Goal: Information Seeking & Learning: Learn about a topic

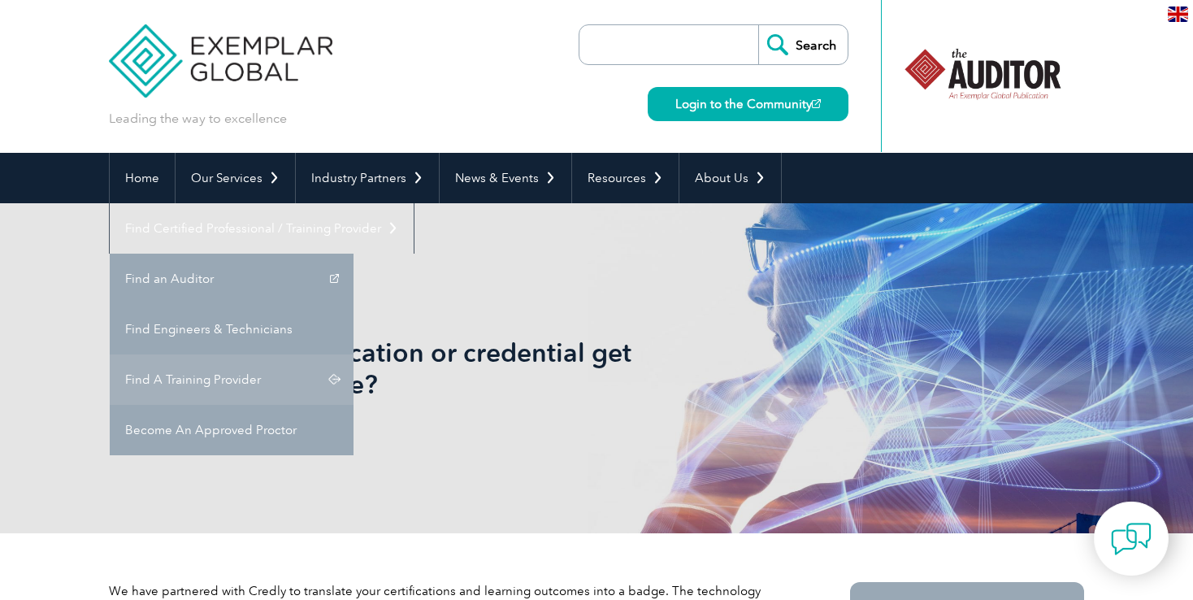
click at [354, 354] on link "Find A Training Provider" at bounding box center [232, 379] width 244 height 50
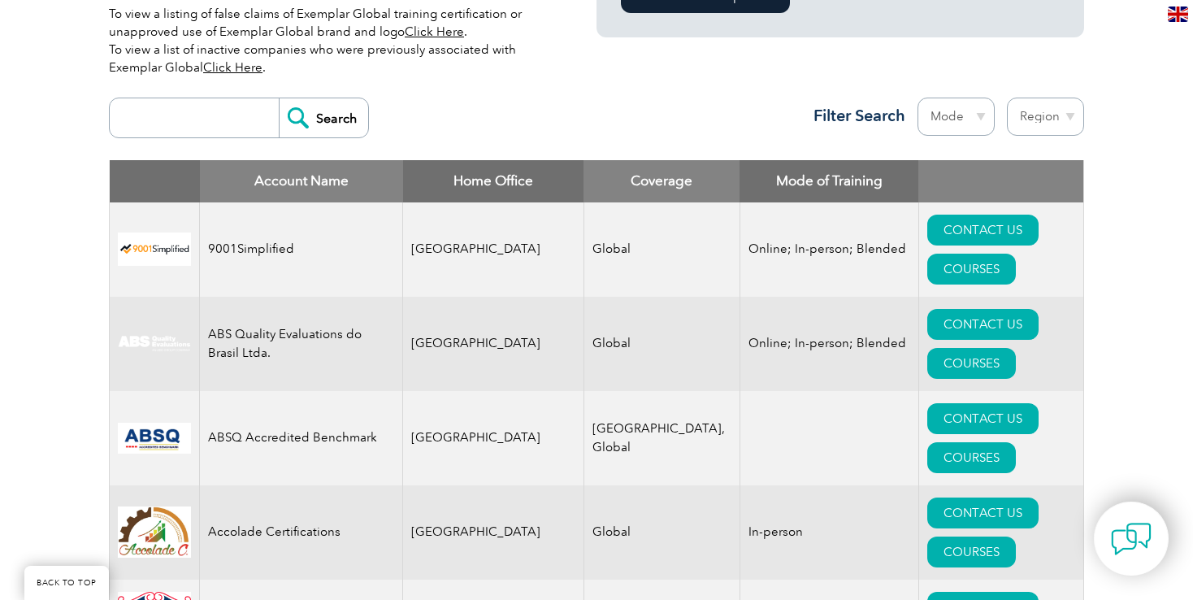
scroll to position [569, 0]
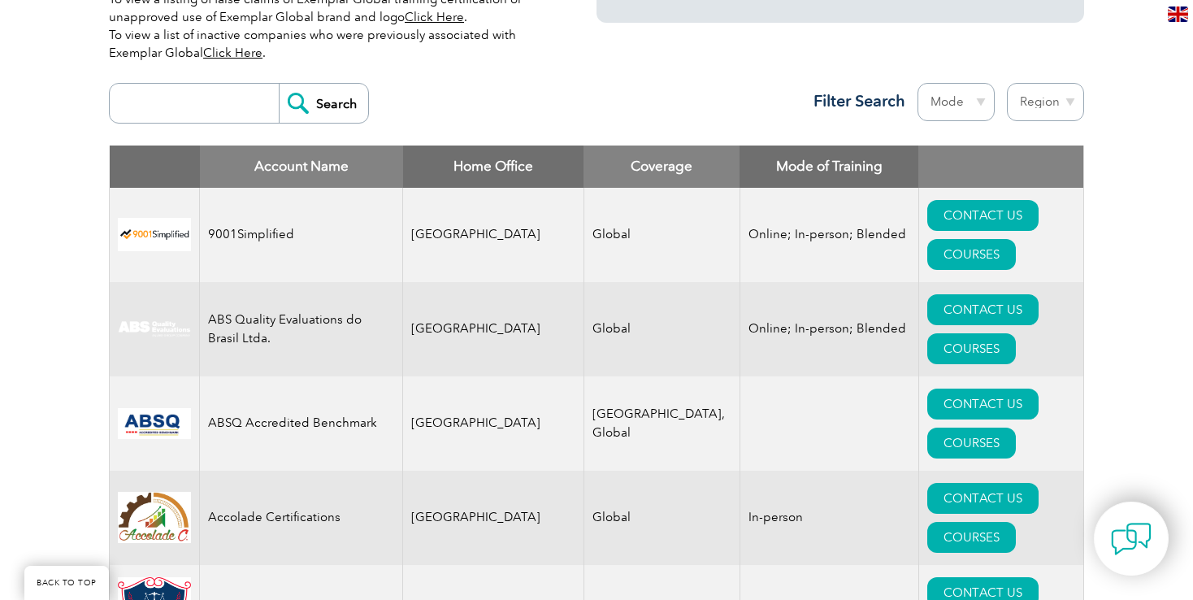
click at [1070, 99] on select "Region Australia Bahrain Bangladesh Brazil Canada Colombia Dominican Republic E…" at bounding box center [1045, 102] width 77 height 38
select select "[GEOGRAPHIC_DATA]"
click at [1007, 83] on select "Region Australia Bahrain Bangladesh Brazil Canada Colombia Dominican Republic E…" at bounding box center [1045, 102] width 77 height 38
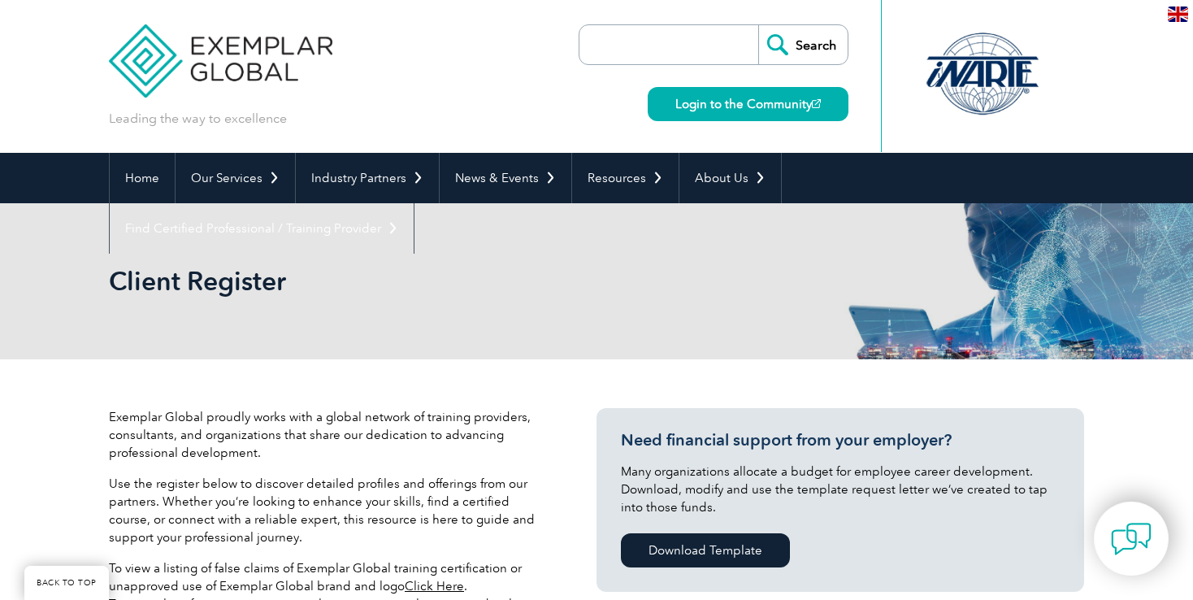
select select "[GEOGRAPHIC_DATA]"
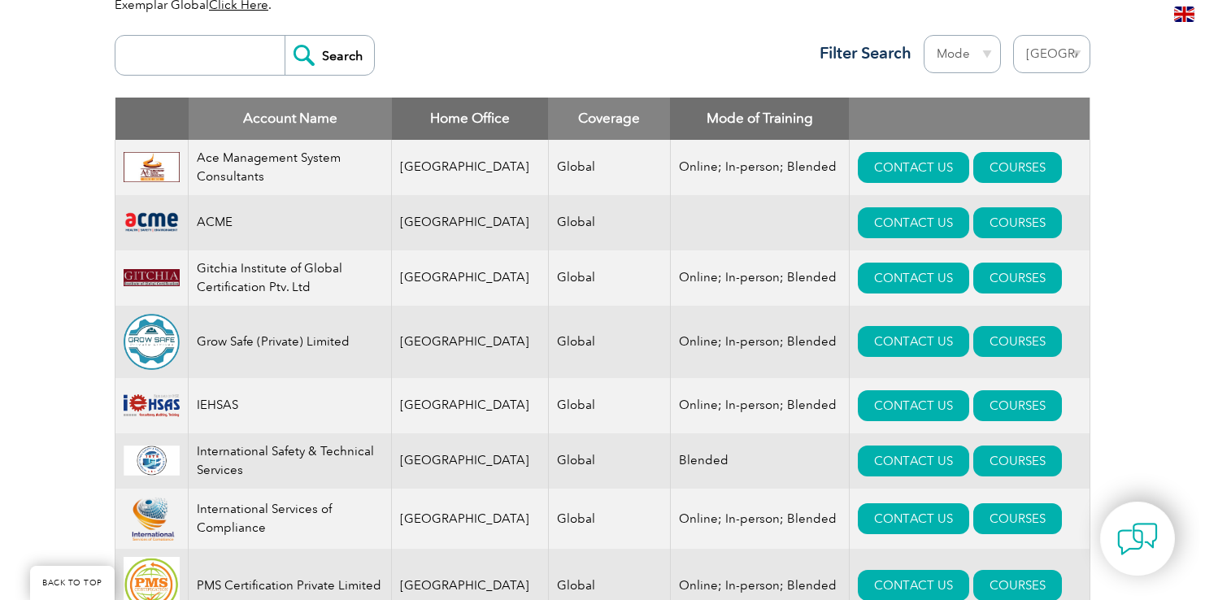
scroll to position [577, 0]
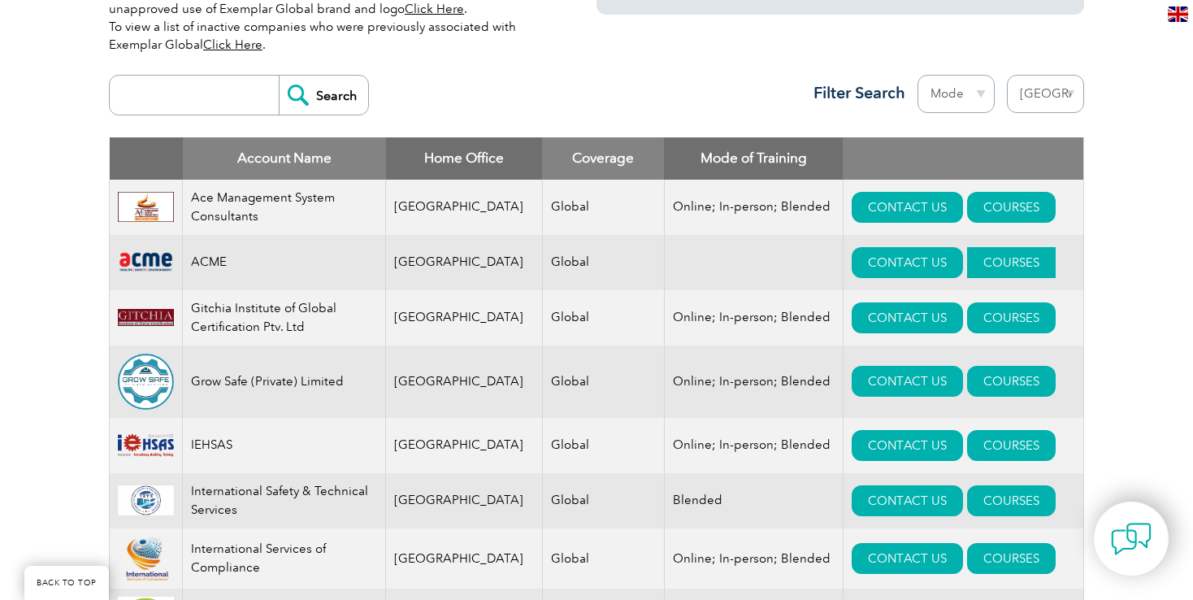
click at [981, 268] on link "COURSES" at bounding box center [1011, 262] width 89 height 31
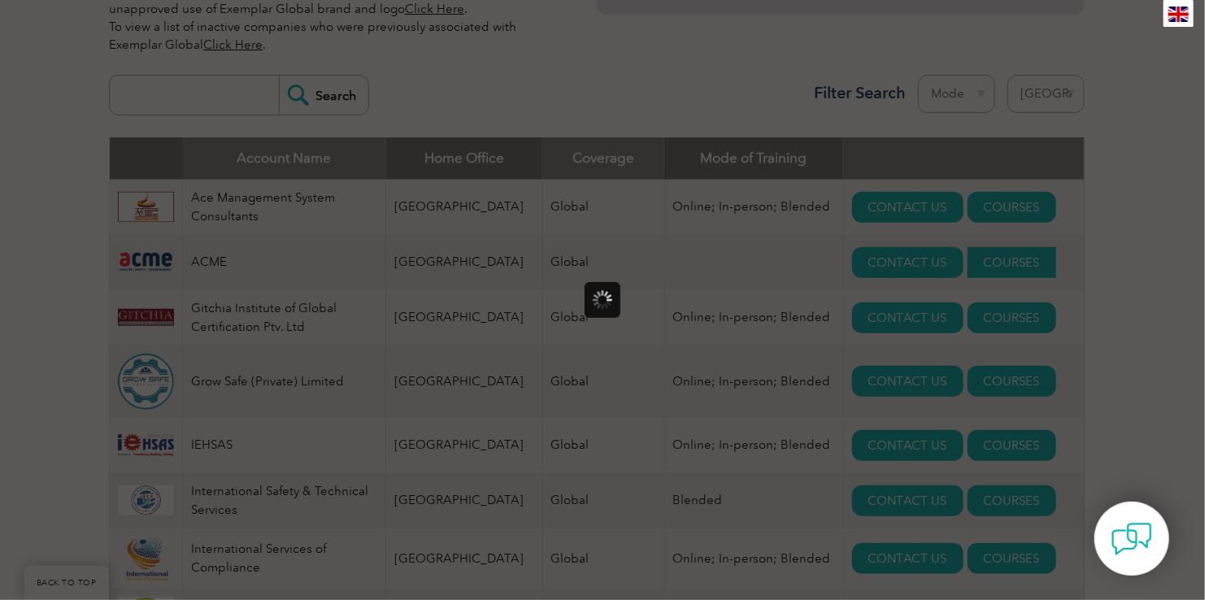
scroll to position [0, 0]
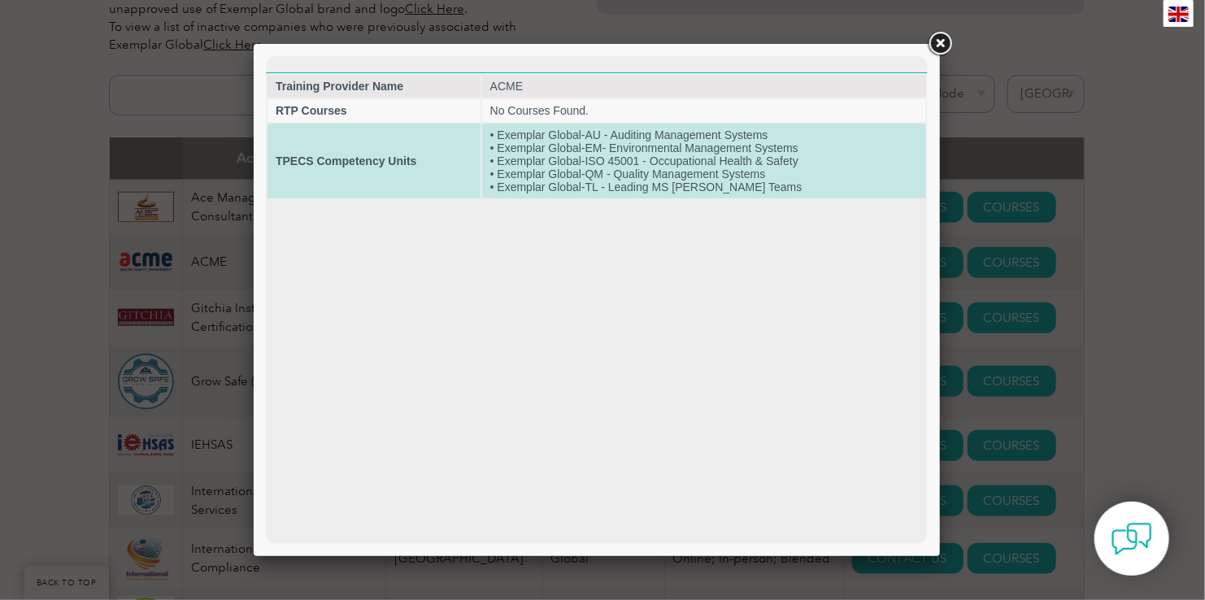
click at [662, 155] on td "• Exemplar Global-AU - Auditing Management Systems • Exemplar Global-EM- Enviro…" at bounding box center [703, 160] width 444 height 75
click at [665, 160] on td "• Exemplar Global-AU - Auditing Management Systems • Exemplar Global-EM- Enviro…" at bounding box center [703, 160] width 444 height 75
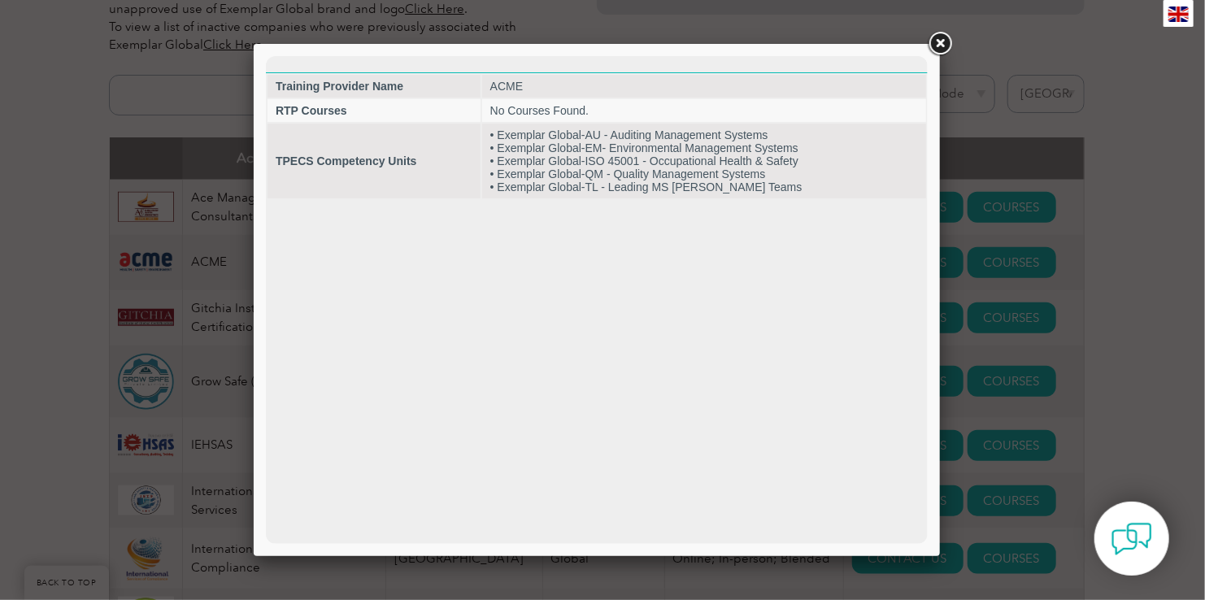
click at [942, 45] on link at bounding box center [939, 43] width 29 height 29
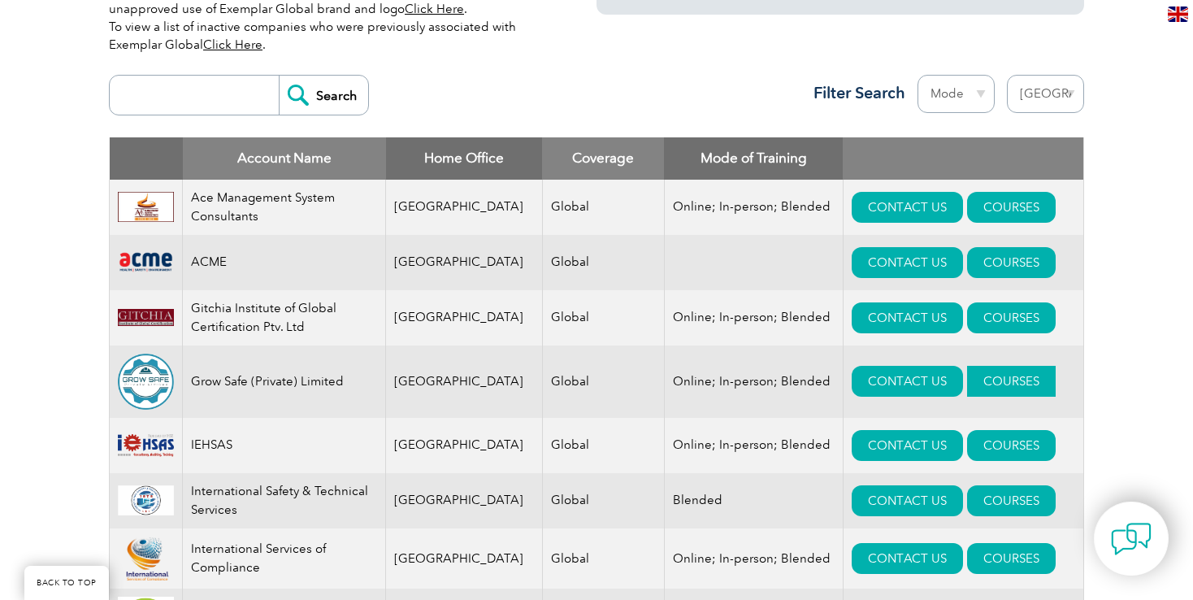
click at [984, 374] on link "COURSES" at bounding box center [1011, 381] width 89 height 31
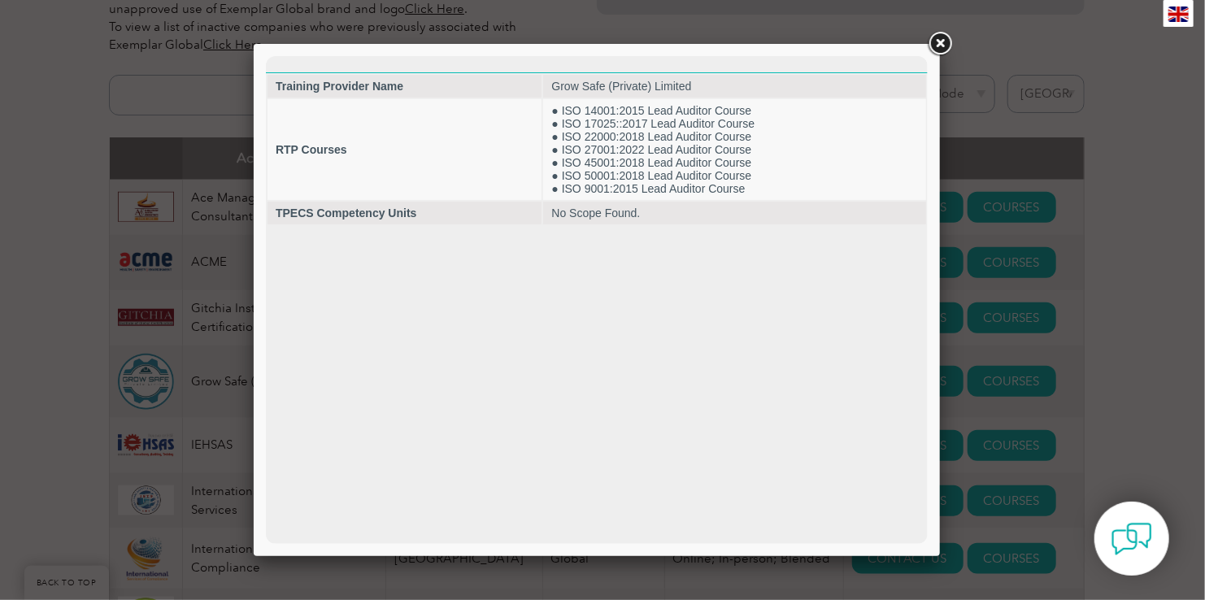
click at [946, 37] on link at bounding box center [939, 43] width 29 height 29
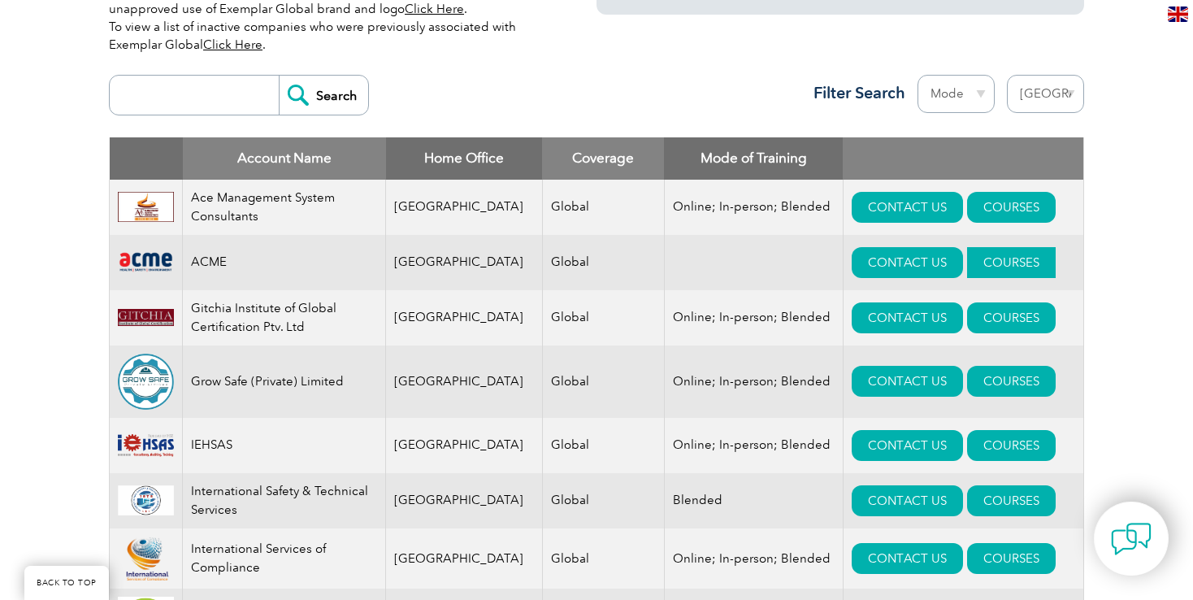
click at [977, 264] on link "COURSES" at bounding box center [1011, 262] width 89 height 31
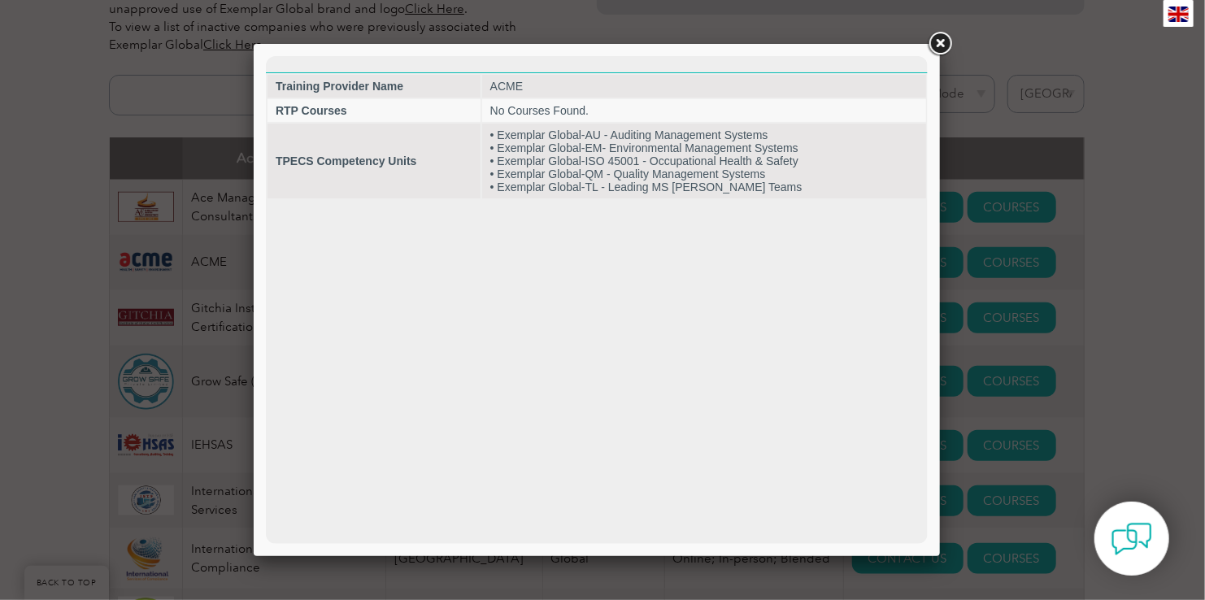
click at [934, 46] on link at bounding box center [939, 43] width 29 height 29
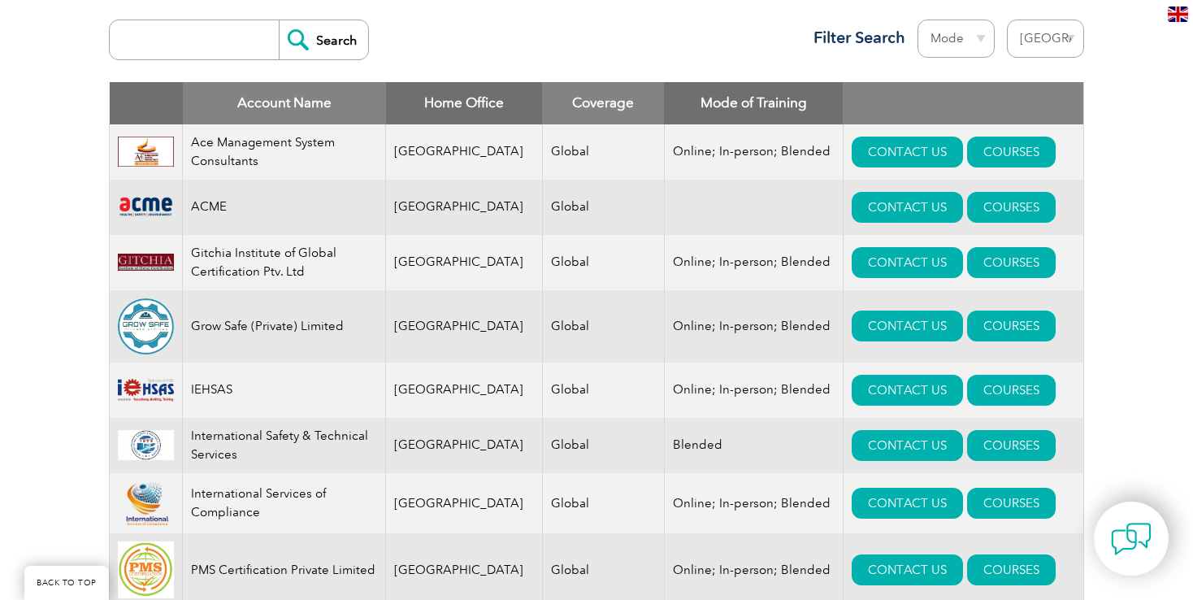
scroll to position [650, 0]
